Goal: Find specific page/section: Find specific page/section

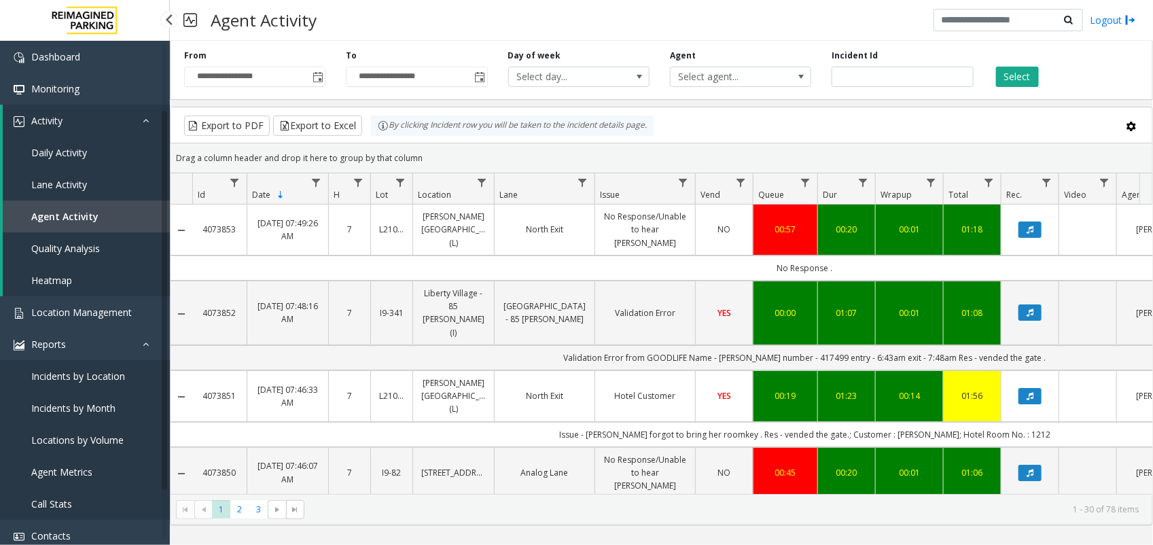
scroll to position [85, 0]
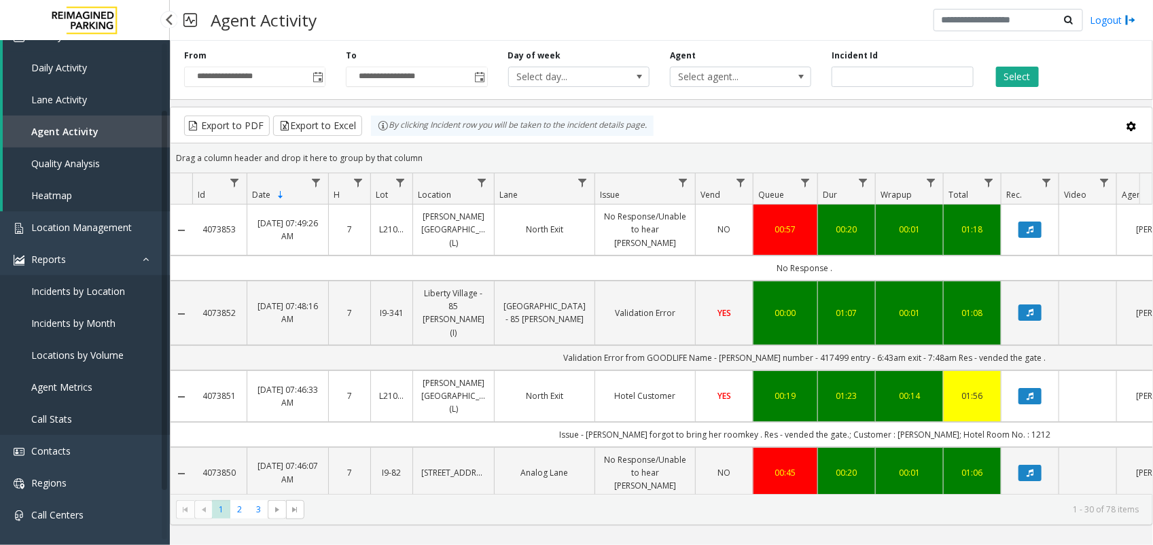
click at [88, 128] on span "Agent Activity" at bounding box center [64, 131] width 67 height 13
click at [95, 222] on span "Location Management" at bounding box center [81, 227] width 101 height 13
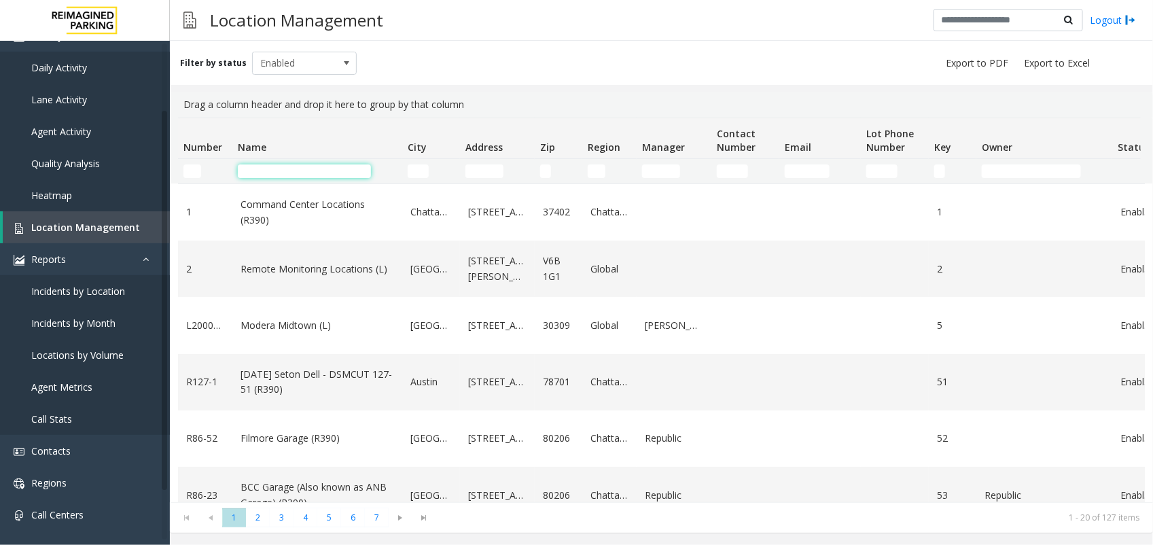
click at [252, 171] on input "Name Filter" at bounding box center [304, 171] width 133 height 14
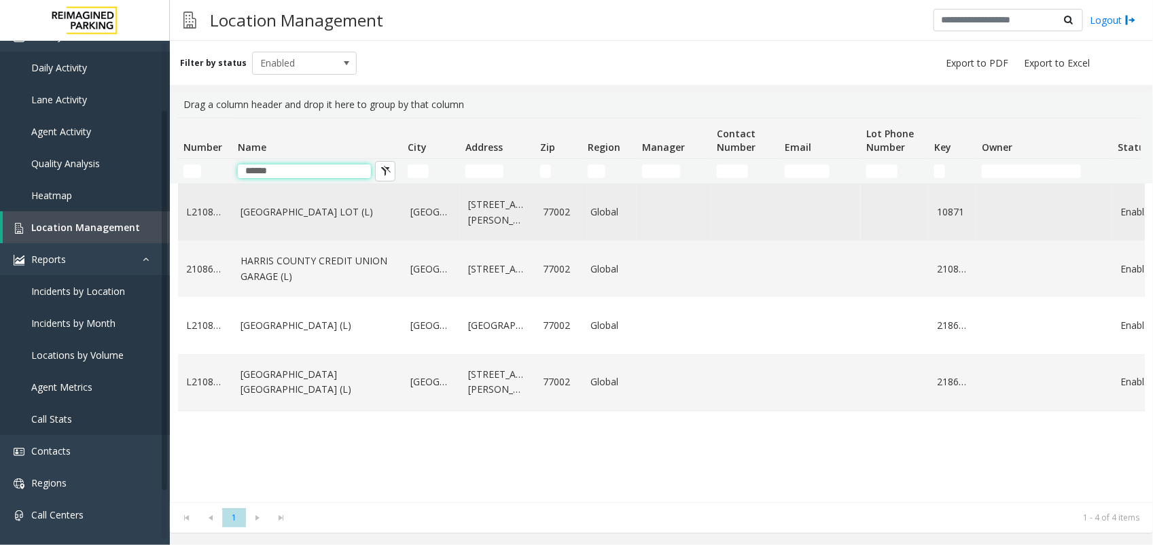
type input "******"
click at [265, 205] on link "[GEOGRAPHIC_DATA] LOT (L)" at bounding box center [318, 212] width 154 height 15
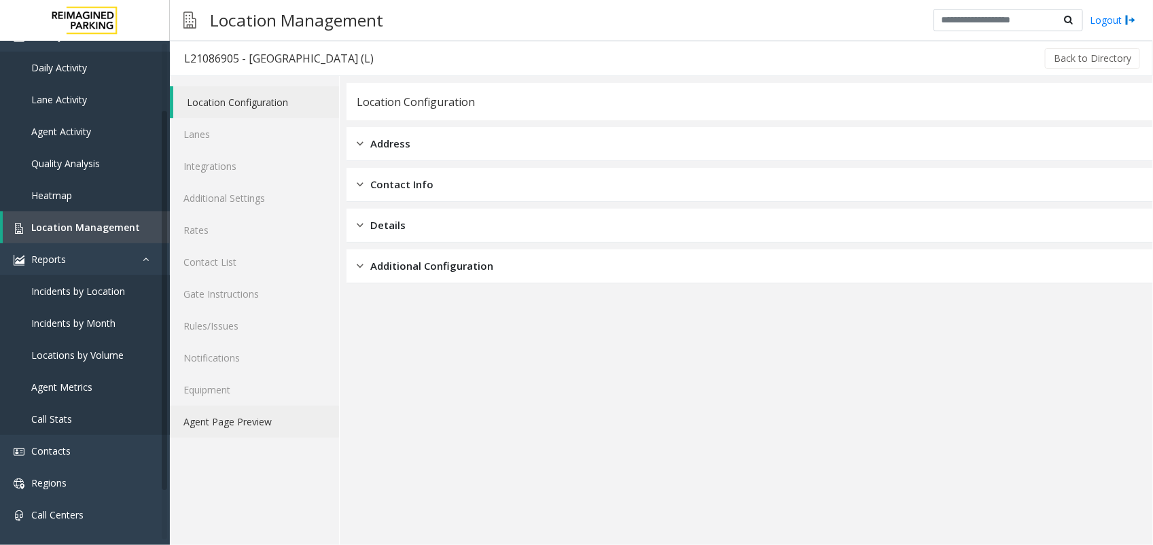
click at [252, 415] on link "Agent Page Preview" at bounding box center [254, 422] width 169 height 32
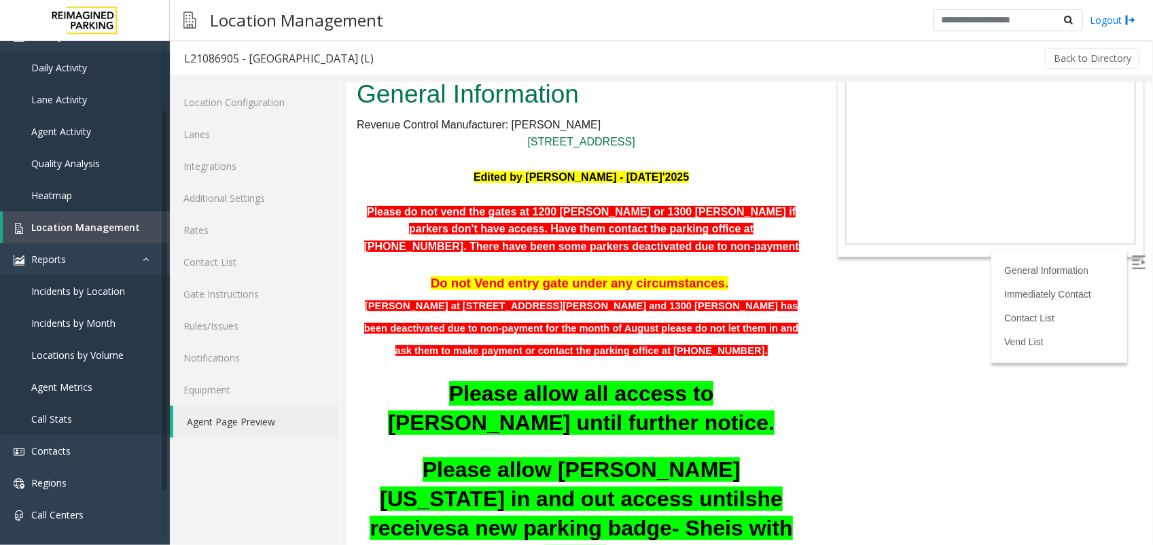
scroll to position [59, 0]
